Goal: Browse casually

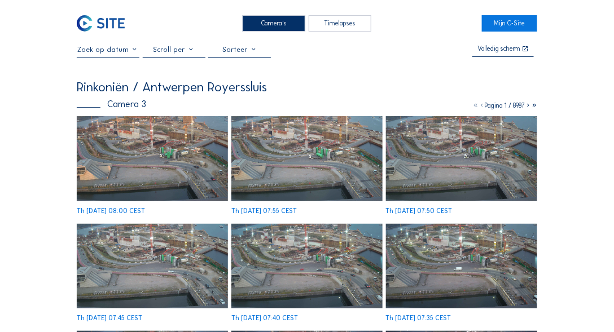
click at [137, 141] on img at bounding box center [152, 158] width 151 height 85
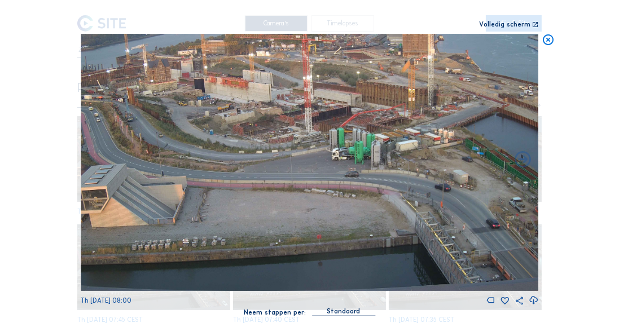
click at [551, 40] on icon at bounding box center [548, 40] width 13 height 13
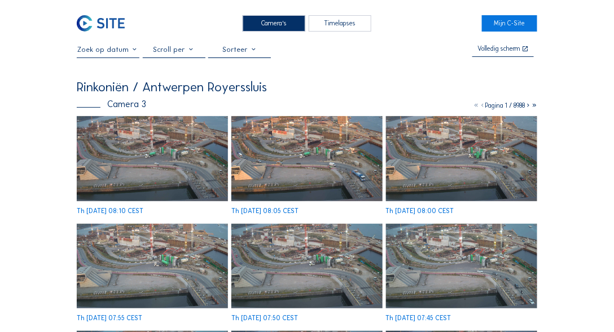
click at [140, 186] on img at bounding box center [152, 158] width 151 height 85
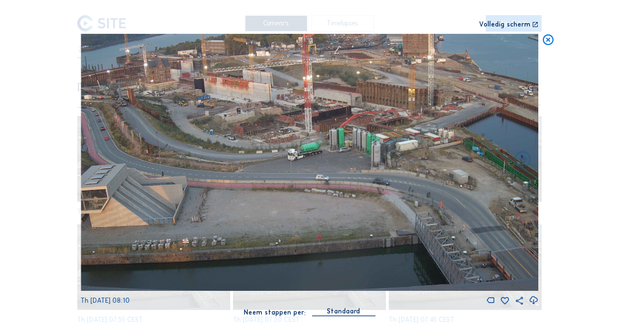
click at [548, 39] on icon at bounding box center [548, 40] width 13 height 13
